Goal: Check status: Check status

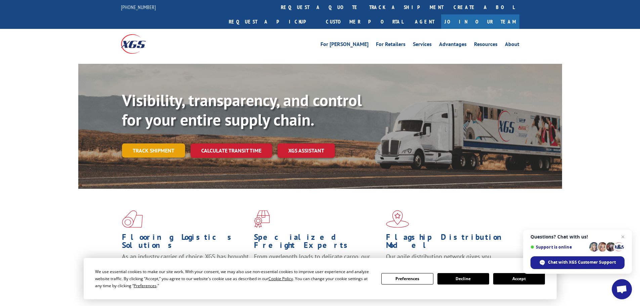
click at [131, 143] on link "Track shipment" at bounding box center [153, 150] width 63 height 14
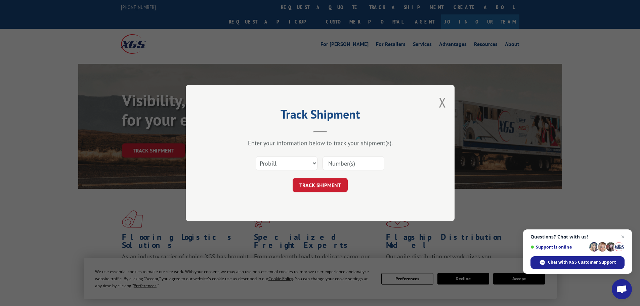
click at [359, 165] on input at bounding box center [353, 163] width 62 height 14
paste input "17523066"
type input "17523066"
click at [293, 178] on button "TRACK SHIPMENT" at bounding box center [320, 185] width 55 height 14
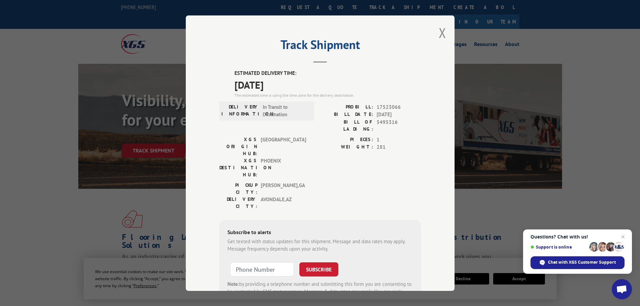
drag, startPoint x: 280, startPoint y: 83, endPoint x: 221, endPoint y: 82, distance: 59.1
click at [221, 82] on div "ESTIMATED DELIVERY TIME: [DATE] The estimated time is using the time zone for t…" at bounding box center [320, 190] width 202 height 241
copy span "[DATE]"
